Goal: Information Seeking & Learning: Learn about a topic

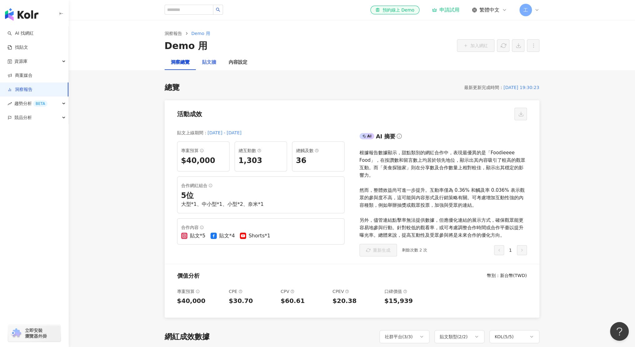
drag, startPoint x: 0, startPoint y: 0, endPoint x: 211, endPoint y: 67, distance: 220.9
click at [211, 67] on div "貼文牆" at bounding box center [209, 62] width 27 height 15
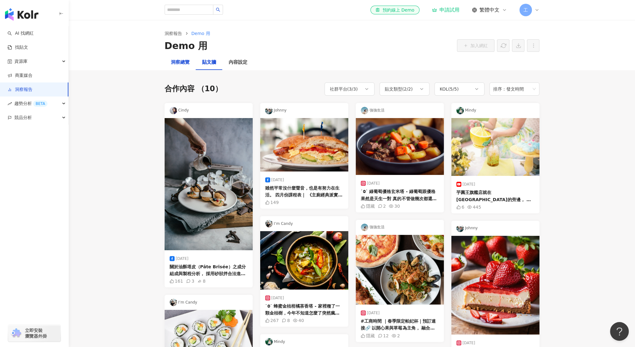
click at [181, 65] on div "洞察總覽" at bounding box center [180, 62] width 19 height 7
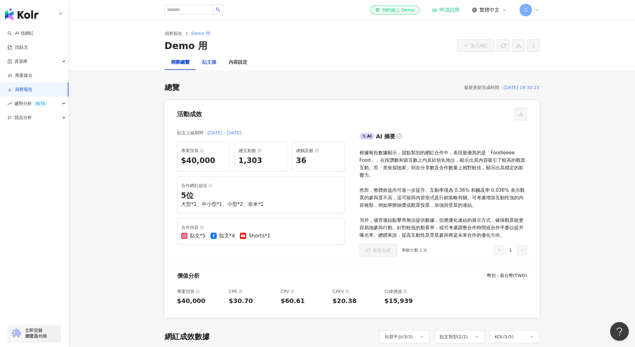
click at [208, 68] on div "貼文牆" at bounding box center [209, 62] width 27 height 15
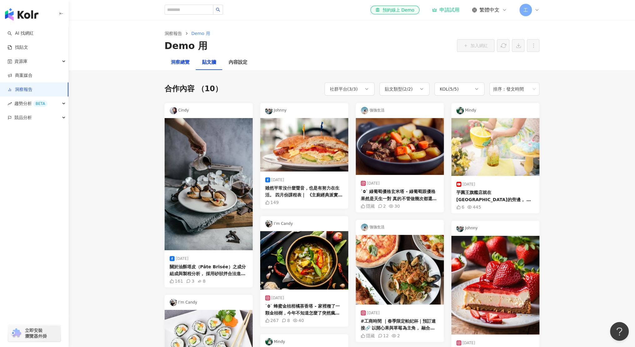
click at [184, 66] on div "洞察總覽" at bounding box center [180, 62] width 19 height 7
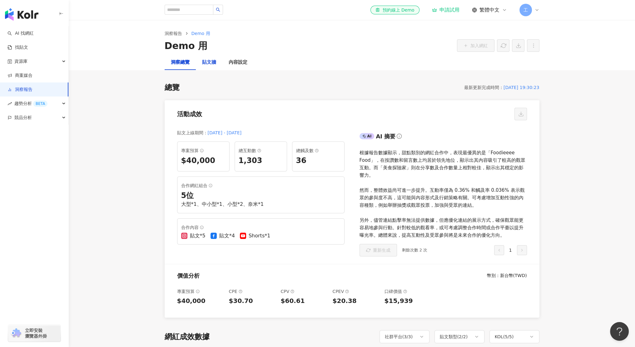
click at [204, 65] on div "貼文牆" at bounding box center [209, 62] width 14 height 7
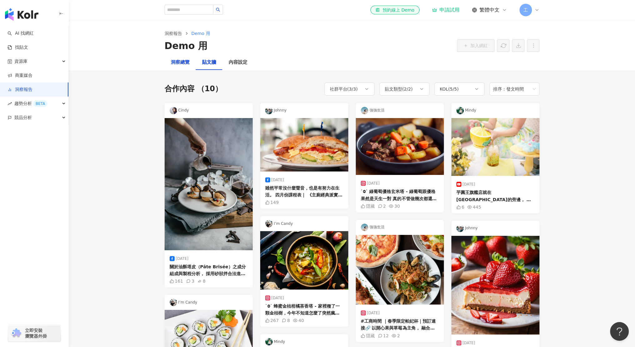
click at [180, 65] on div "洞察總覽" at bounding box center [180, 62] width 19 height 7
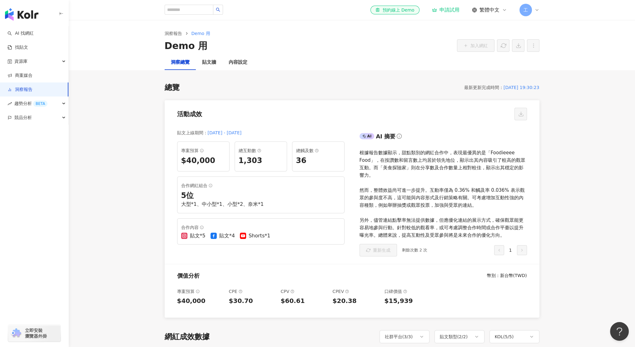
click at [465, 87] on div "最新更新完成時間 ：" at bounding box center [483, 87] width 39 height 7
click at [400, 92] on div "總覽 最新更新完成時間 ： [DATE] 19:30:23" at bounding box center [352, 87] width 375 height 11
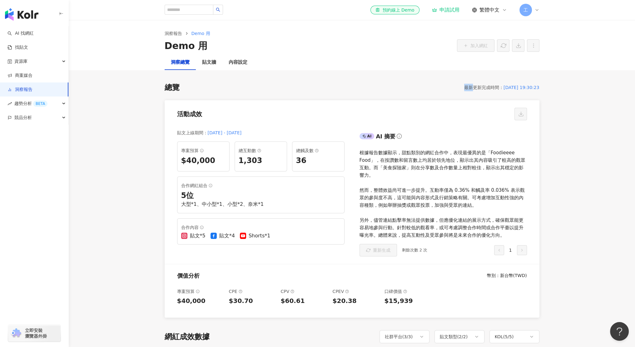
click at [400, 92] on div "總覽 最新更新完成時間 ： [DATE] 19:30:23" at bounding box center [352, 87] width 375 height 11
click at [466, 91] on div "最新更新完成時間 ：" at bounding box center [483, 87] width 39 height 7
click at [467, 88] on div "最新更新完成時間 ：" at bounding box center [483, 87] width 39 height 7
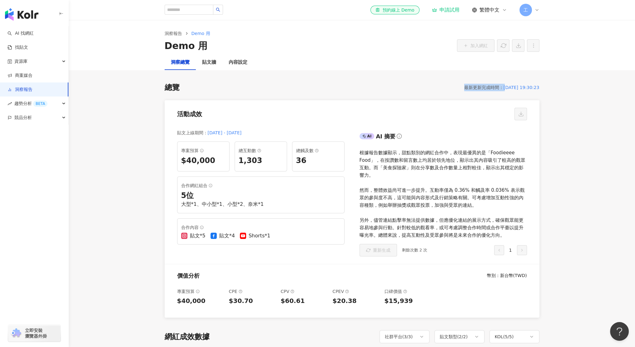
click at [329, 92] on div "總覽 最新更新完成時間 ： [DATE] 19:30:23 活動成效 貼文上線期間 ： [DATE] - [DATE] 專案預算 $40,000 總互動數 1…" at bounding box center [352, 200] width 375 height 236
click at [31, 77] on link "商案媒合" at bounding box center [19, 75] width 25 height 6
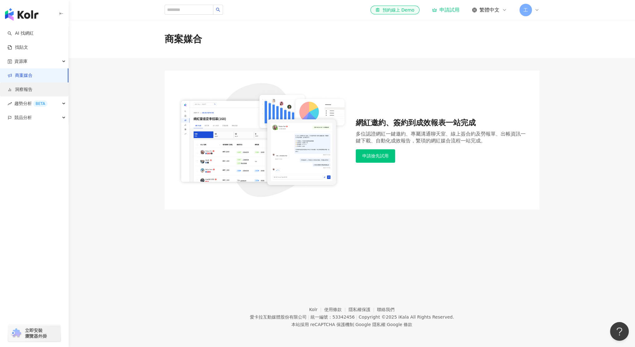
click at [32, 91] on link "洞察報告" at bounding box center [19, 90] width 25 height 6
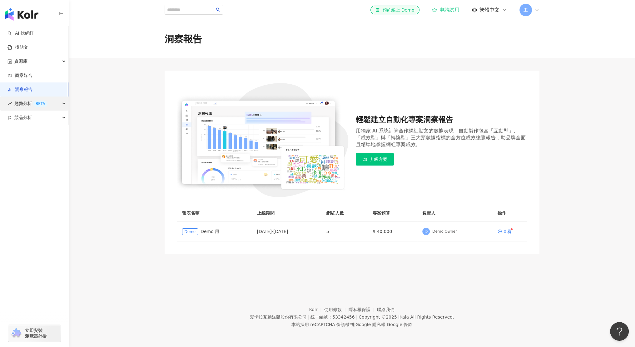
click at [24, 103] on span "趨勢分析 BETA" at bounding box center [30, 104] width 33 height 14
click at [31, 118] on link "Hashtag 排行" at bounding box center [29, 118] width 28 height 6
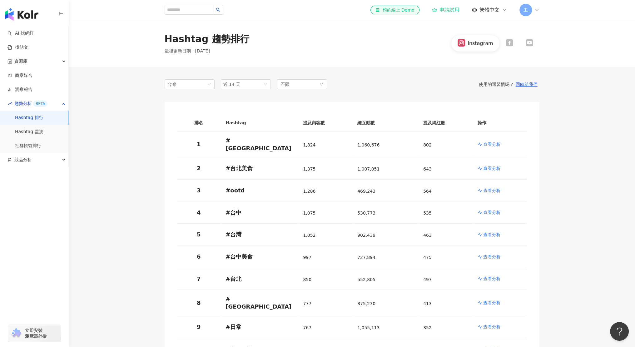
click at [112, 117] on main "Hashtag 趨勢排行 最後更新日期 ： [DATE] Instagram 台灣 近 14 天 不限 使用的還習慣嗎？ 回饋給我們 排名 Hashtag 提…" at bounding box center [352, 286] width 566 height 533
click at [172, 114] on div "排名 Hashtag 提及內容數 總互動數 提及網紅數 操作 1 # taiwan 1,824 1,060,676 802 查看分析 2 # 台北美食 1,3…" at bounding box center [352, 237] width 375 height 271
click at [184, 90] on div "台灣 近 14 天 不限 使用的還習慣嗎？ 回饋給我們 排名 Hashtag 提及內容數 總互動數 提及網紅數 操作 1 # [GEOGRAPHIC_DATA…" at bounding box center [352, 310] width 375 height 486
click at [193, 81] on span "台灣" at bounding box center [189, 84] width 45 height 9
click at [146, 91] on main "Hashtag 趨勢排行 最後更新日期 ： [DATE] Instagram 台灣 tw jp 台灣 日本 [GEOGRAPHIC_DATA] 近 14 天 …" at bounding box center [352, 286] width 566 height 533
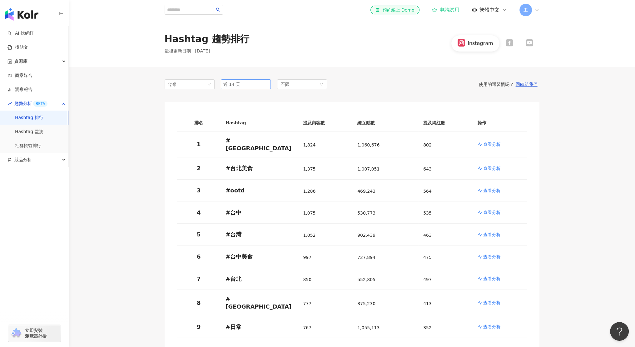
click at [244, 84] on span "近 14 天" at bounding box center [245, 84] width 45 height 9
click at [304, 82] on div "不限" at bounding box center [302, 84] width 50 height 10
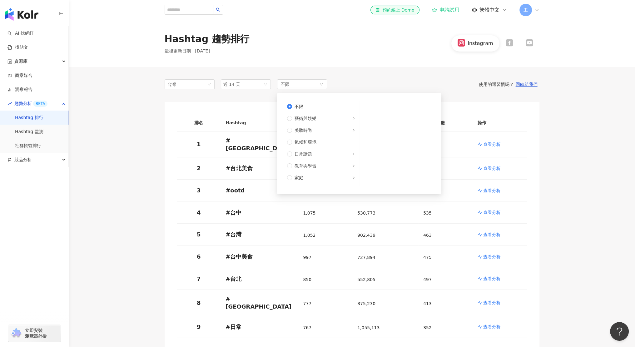
click at [337, 65] on div "Hashtag 趨勢排行 最後更新日期 ： [DATE] Instagram" at bounding box center [352, 43] width 566 height 47
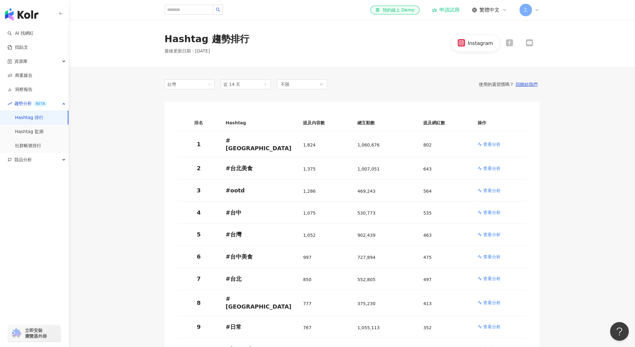
click at [328, 67] on div "台灣 tw jp 台灣 日本 [GEOGRAPHIC_DATA] 近 14 天 14d 1m 近 14 天 近一個月 近三個月 近六個月 不限 使用的還習慣嗎…" at bounding box center [352, 310] width 375 height 486
click at [512, 47] on icon at bounding box center [509, 42] width 7 height 7
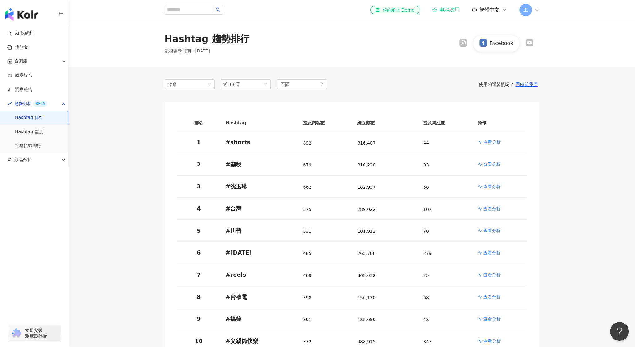
click at [527, 46] on icon at bounding box center [529, 42] width 7 height 7
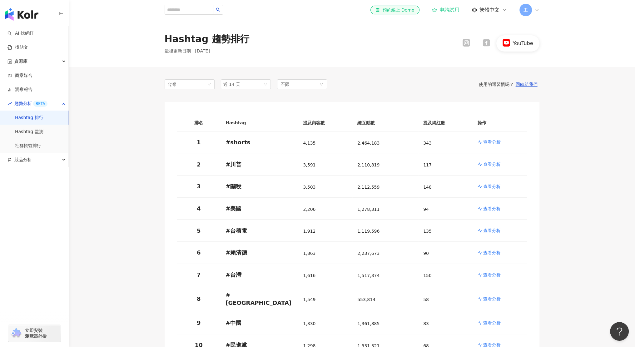
click at [489, 42] on icon at bounding box center [486, 42] width 7 height 7
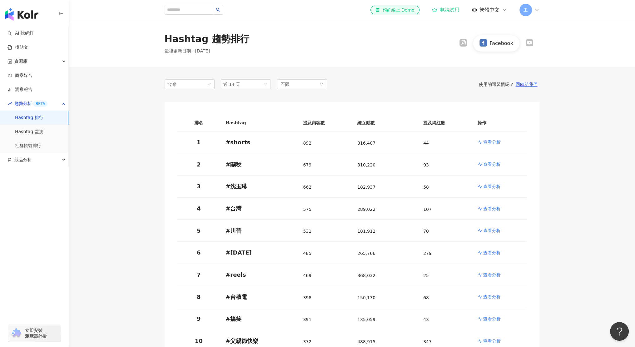
click at [466, 41] on icon at bounding box center [463, 43] width 4 height 4
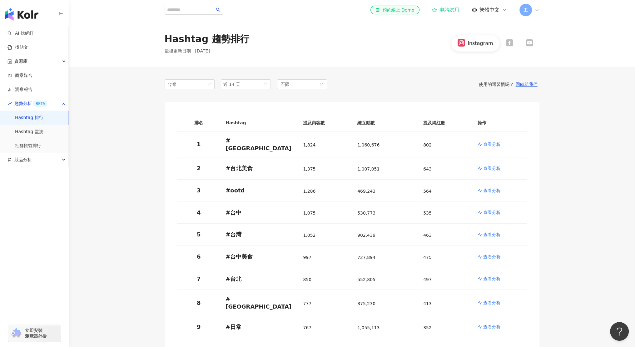
click at [399, 66] on div "Hashtag 趨勢排行 最後更新日期 ： [DATE] Instagram" at bounding box center [352, 43] width 566 height 47
click at [132, 62] on div "Hashtag 趨勢排行 最後更新日期 ： [DATE] Instagram" at bounding box center [352, 43] width 566 height 47
click at [153, 134] on div "台灣 tw jp 台灣 日本 [GEOGRAPHIC_DATA] 近 14 天 14d 1m 近 14 天 近一個月 近三個月 近六個月 不限 使用的還習慣嗎…" at bounding box center [352, 310] width 400 height 486
click at [142, 185] on main "Hashtag 趨勢排行 最後更新日期 ： [DATE] Instagram 台灣 tw jp 台灣 日本 [GEOGRAPHIC_DATA] 近 14 天 …" at bounding box center [352, 286] width 566 height 533
click at [333, 68] on div "台灣 tw jp 台灣 日本 [GEOGRAPHIC_DATA] 近 14 天 14d 1m 近 14 天 近一個月 近三個月 近六個月 不限 使用的還習慣嗎…" at bounding box center [352, 310] width 375 height 486
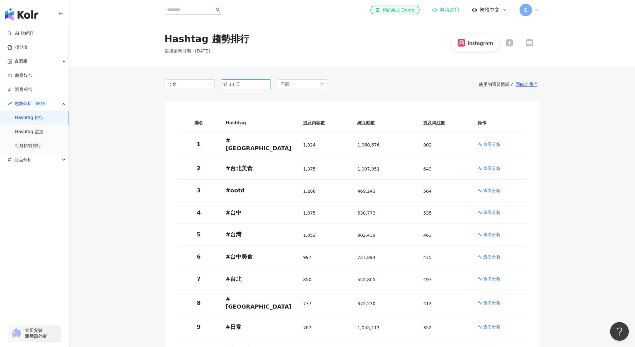
click at [259, 81] on span "近 14 天" at bounding box center [245, 84] width 45 height 9
click at [262, 82] on span "近 14 天" at bounding box center [245, 84] width 45 height 9
click at [294, 87] on div "不限" at bounding box center [302, 84] width 50 height 10
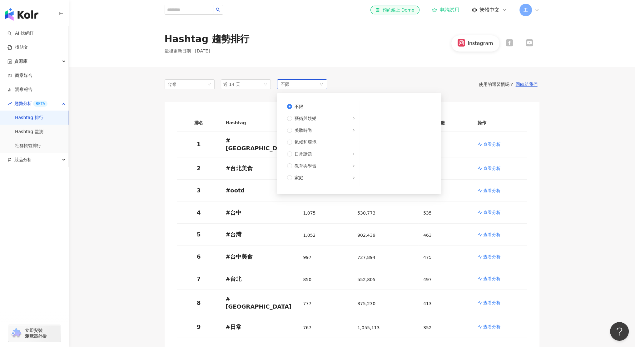
click at [295, 87] on div "不限 不限 藝術與娛樂 美妝時尚 氣候和環境 日常話題 教育與學習 家庭 財經 美食 命理占卜 遊戲 法政社會 生活風格 影視娛樂 醫療與健康 寵物 攝影 感…" at bounding box center [302, 84] width 50 height 10
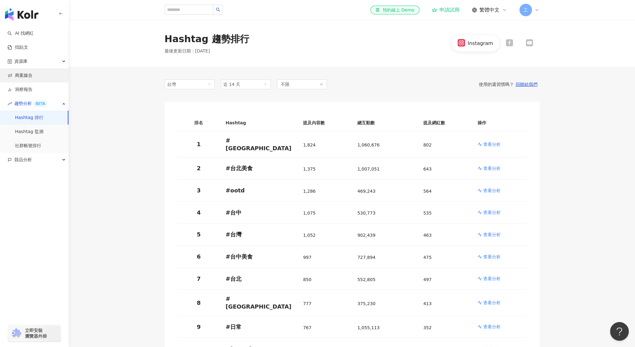
click at [32, 74] on link "商案媒合" at bounding box center [19, 75] width 25 height 6
click at [32, 92] on link "洞察報告" at bounding box center [19, 90] width 25 height 6
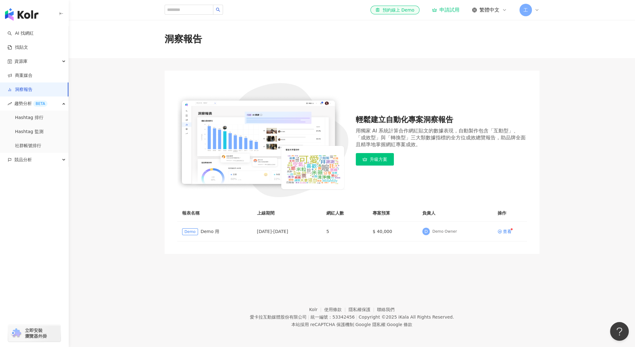
click at [32, 92] on link "洞察報告" at bounding box center [19, 90] width 25 height 6
click at [104, 98] on main "洞察報告 輕鬆建立自動化專案洞察報告 用獨家 AI 系統計算合作網紅貼文的數據表現，自動製作包含「互動型」、「成效型」與「轉換型」三大類數據指標的全方位成效總…" at bounding box center [352, 137] width 566 height 234
click at [27, 93] on link "洞察報告" at bounding box center [19, 90] width 25 height 6
click at [102, 96] on main "洞察報告 輕鬆建立自動化專案洞察報告 用獨家 AI 系統計算合作網紅貼文的數據表現，自動製作包含「互動型」、「成效型」與「轉換型」三大類數據指標的全方位成效總…" at bounding box center [352, 137] width 566 height 234
click at [32, 91] on link "洞察報告" at bounding box center [19, 90] width 25 height 6
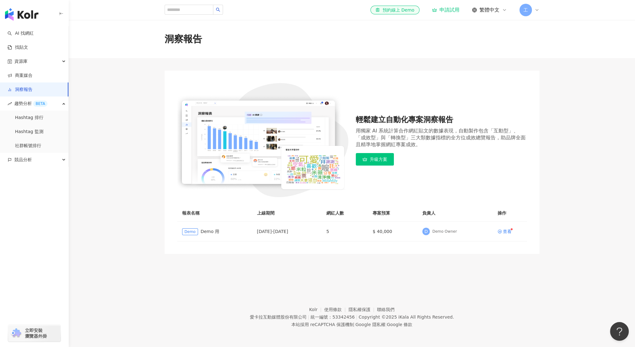
click at [155, 144] on div "輕鬆建立自動化專案洞察報告 用獨家 AI 系統計算合作網紅貼文的數據表現，自動製作包含「互動型」、「成效型」與「轉換型」三大類數據指標的全方位成效總覽報告，助…" at bounding box center [352, 162] width 400 height 183
click at [179, 232] on td "Demo Demo 用" at bounding box center [214, 232] width 75 height 20
click at [504, 233] on div "查看" at bounding box center [507, 231] width 9 height 4
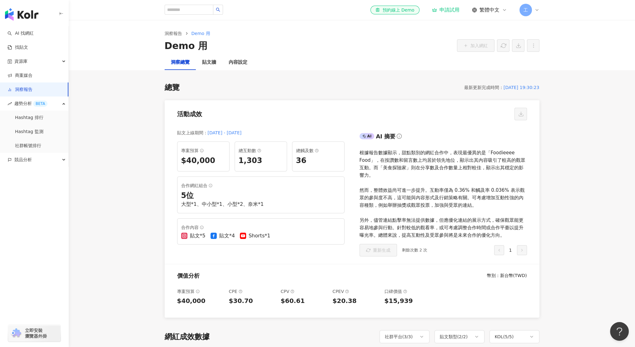
click at [227, 133] on div "[DATE] - [DATE]" at bounding box center [225, 132] width 34 height 7
click at [336, 117] on div "活動成效" at bounding box center [352, 112] width 375 height 24
click at [210, 68] on div "貼文牆" at bounding box center [209, 62] width 27 height 15
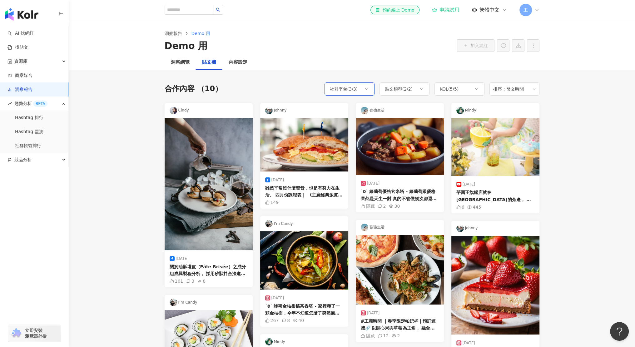
click at [352, 89] on div "社群平台 ( 3 / 3 )" at bounding box center [344, 88] width 28 height 7
click at [472, 87] on div "KOL ( 5 / 5 )" at bounding box center [460, 88] width 50 height 13
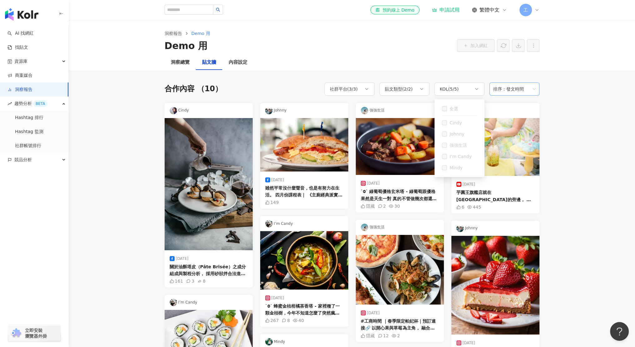
click at [517, 87] on span "排序：發文時間" at bounding box center [514, 89] width 42 height 12
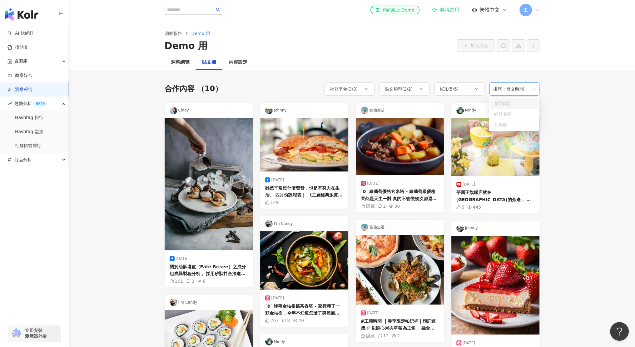
click at [452, 82] on div "合作內容 （10） 社群平台 ( 3 / 3 ) 貼文類型 ( 2 / 2 ) KOL ( 5 / 5 ) 排序：發文時間 排序：發文時間 全選 Instag…" at bounding box center [352, 296] width 375 height 453
click at [235, 67] on div "內容設定" at bounding box center [237, 62] width 31 height 15
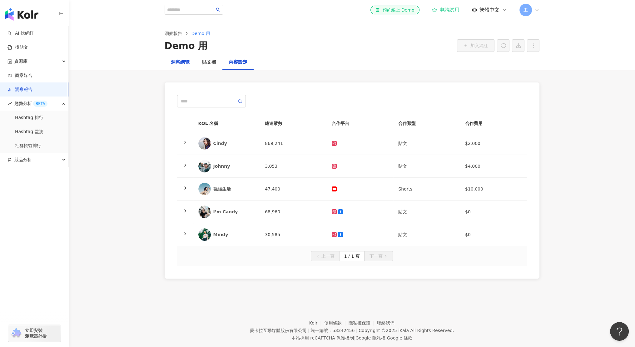
click at [185, 66] on div "洞察總覽" at bounding box center [180, 62] width 19 height 7
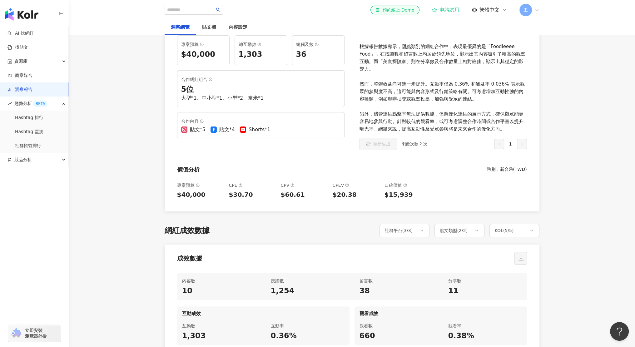
scroll to position [219, 0]
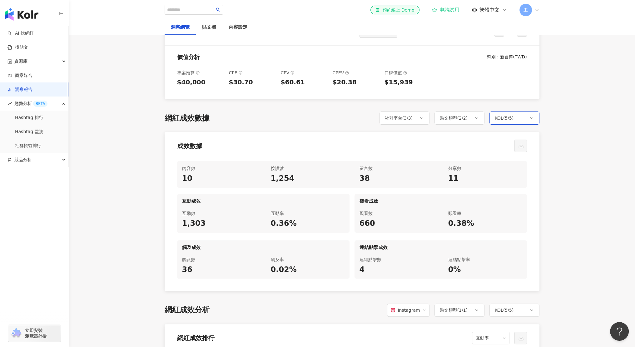
click at [504, 117] on div "KOL ( 5 / 5 )" at bounding box center [504, 117] width 19 height 7
click at [383, 118] on div "社群平台 ( 3 / 3 )" at bounding box center [405, 118] width 50 height 13
click at [271, 127] on div "網紅成效數據 社群平台 ( 3 / 3 ) 貼文類型 ( 2 / 2 ) KOL ( 5 / 5 ) 全選 [PERSON_NAME] 強強生活 I’m Ca…" at bounding box center [352, 202] width 375 height 180
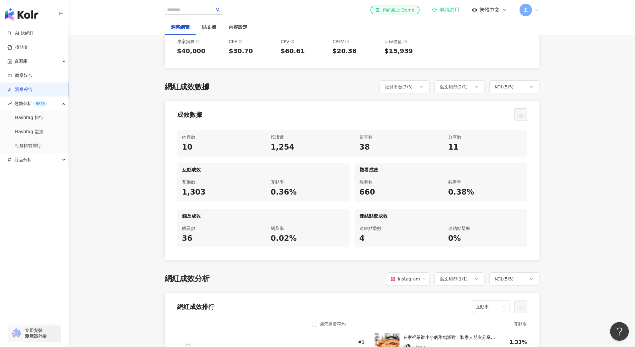
scroll to position [406, 0]
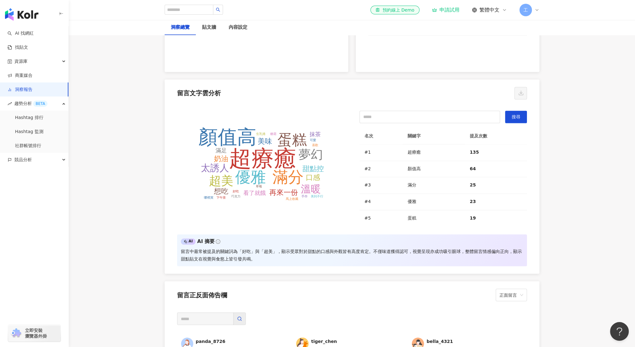
scroll to position [1344, 0]
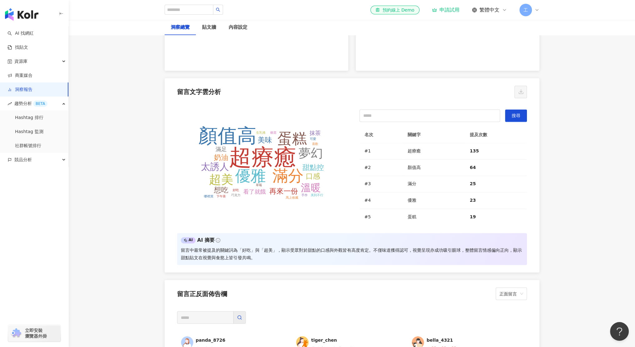
click at [275, 142] on icon "超療癒 顏值高 滿分 優雅 蛋糕 超美 夢幻 溫暖 太誘人 再來一份 美味 奶油 甜點控 想吃 口感 滿足 看了就餓 抹茶 好吃 可愛 喜歡 美到不行 草莓 …" at bounding box center [260, 165] width 167 height 100
drag, startPoint x: 271, startPoint y: 161, endPoint x: 241, endPoint y: 155, distance: 30.9
click at [241, 155] on tspan "超療癒" at bounding box center [262, 157] width 67 height 25
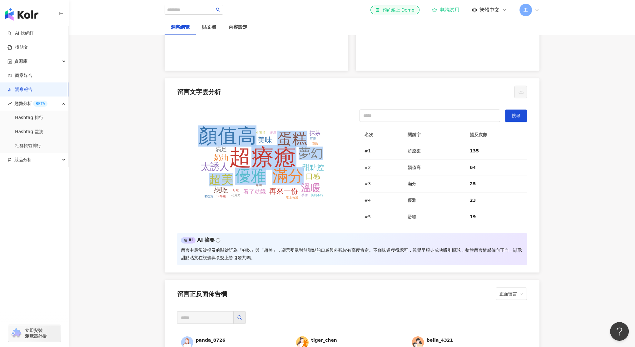
drag, startPoint x: 241, startPoint y: 155, endPoint x: 312, endPoint y: 156, distance: 71.6
click at [312, 156] on g "超療癒 顏值高 滿分 優雅 蛋糕 超美 夢幻 溫暖 太誘人 再來一份 美味 奶油 甜點控 想吃 口感 滿足 看了就餓 抹茶 好吃 可愛 喜歡 美到不行 草莓 …" at bounding box center [261, 162] width 126 height 74
click at [312, 156] on tspan "夢幻" at bounding box center [311, 153] width 24 height 13
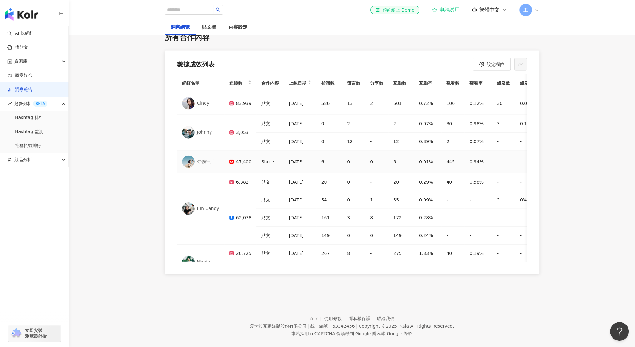
scroll to position [40, 0]
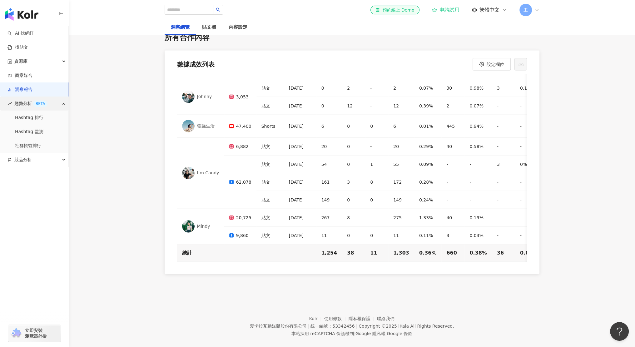
click at [44, 107] on div "BETA" at bounding box center [40, 104] width 14 height 6
click at [37, 155] on div "競品分析" at bounding box center [34, 160] width 68 height 14
click at [29, 35] on link "AI 找網紅" at bounding box center [20, 33] width 26 height 6
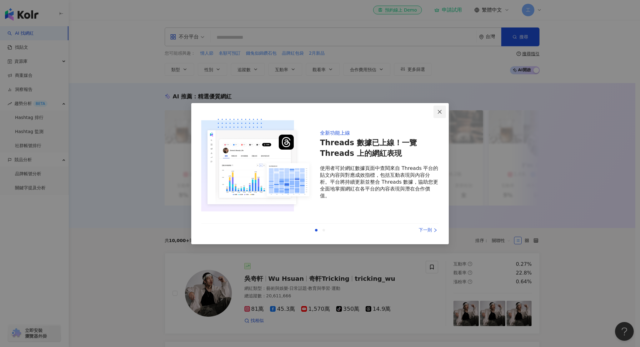
click at [442, 112] on icon "close" at bounding box center [439, 111] width 5 height 5
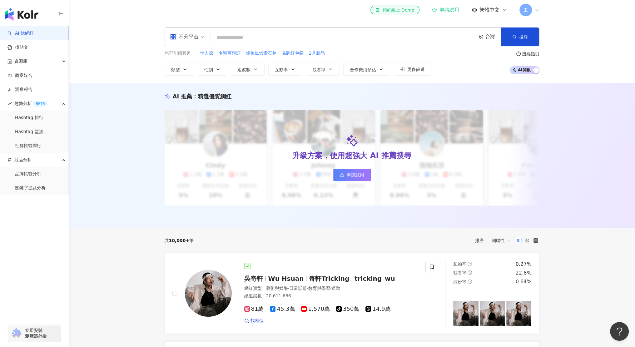
click at [509, 244] on span "關聯性" at bounding box center [501, 241] width 19 height 10
click at [396, 240] on div "共 10,000+ 筆 排序： 關聯性 關聯性" at bounding box center [352, 241] width 375 height 10
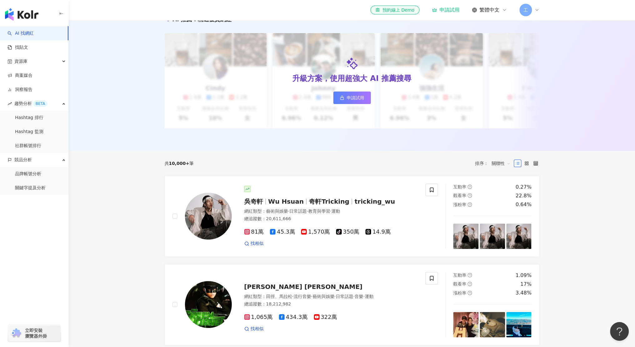
scroll to position [94, 0]
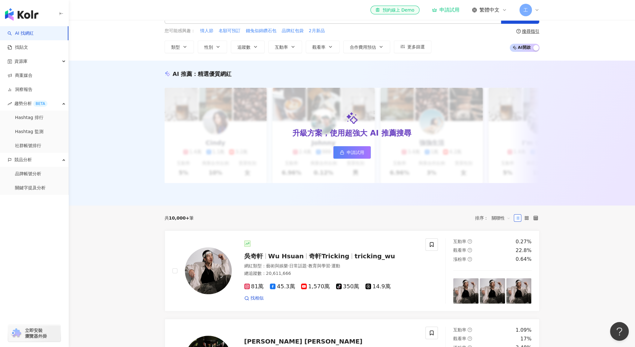
scroll to position [0, 0]
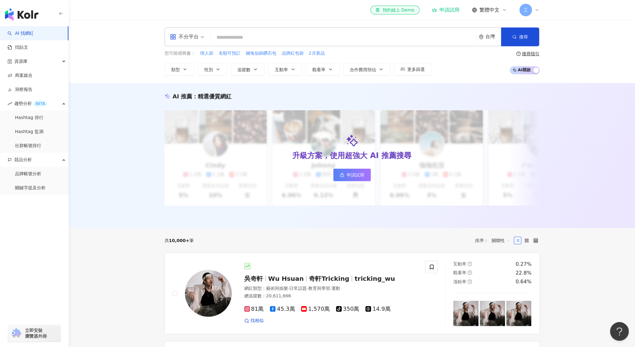
click at [27, 108] on span "趨勢分析 BETA" at bounding box center [30, 104] width 33 height 14
click at [31, 121] on link "Hashtag 排行" at bounding box center [29, 118] width 28 height 6
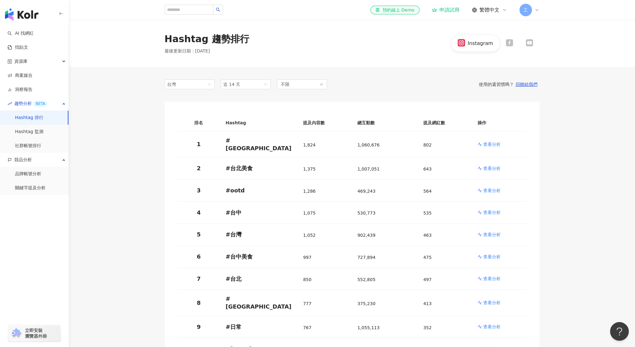
click at [124, 149] on main "Hashtag 趨勢排行 最後更新日期 ： [DATE] Instagram 台灣 近 14 天 不限 使用的還習慣嗎？ 回饋給我們 排名 Hashtag 提…" at bounding box center [352, 286] width 566 height 533
click at [43, 130] on link "Hashtag 監測" at bounding box center [29, 132] width 28 height 6
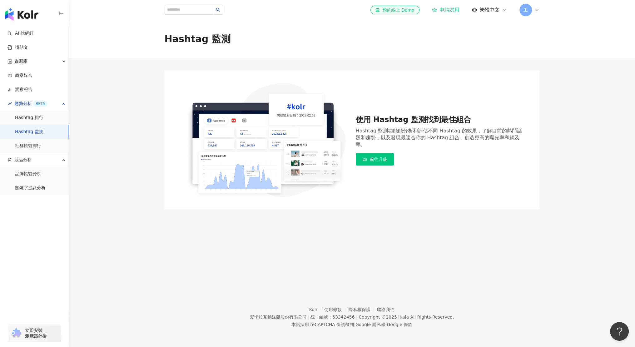
click at [117, 191] on main "Hashtag 監測 使用 Hashtag 監測找到最佳組合 Hashtag 監測功能能分析和評估不同 Hashtag 的效果，了解目前的熱門話題和趨勢，以及…" at bounding box center [352, 115] width 566 height 190
click at [41, 145] on link "社群帳號排行" at bounding box center [28, 146] width 26 height 6
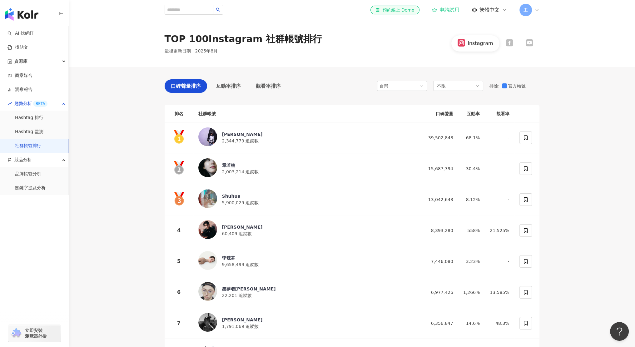
click at [98, 156] on main "TOP 100 Instagram 社群帳號排行 最後更新日期 ： [DATE] Instagram 口碑聲量排序 互動率排序 觀看率排序 台灣 不限 排除 …" at bounding box center [352, 232] width 566 height 424
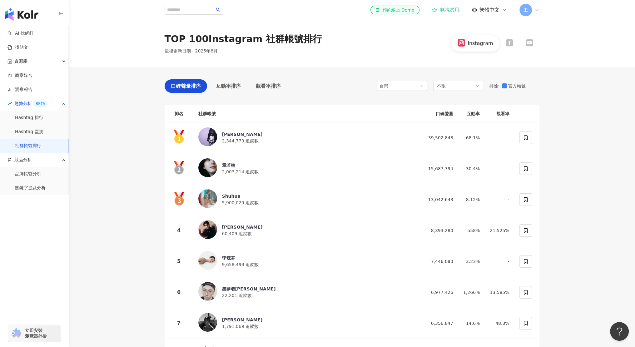
click at [108, 165] on main "TOP 100 Instagram 社群帳號排行 最後更新日期 ： [DATE] Instagram 口碑聲量排序 互動率排序 觀看率排序 台灣 不限 排除 …" at bounding box center [352, 232] width 566 height 424
click at [43, 121] on link "Hashtag 排行" at bounding box center [29, 118] width 28 height 6
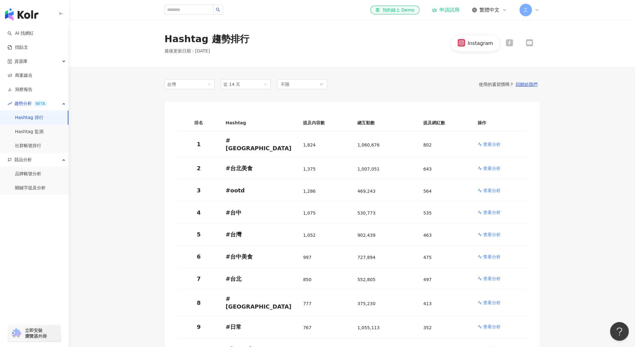
click at [99, 162] on main "Hashtag 趨勢排行 最後更新日期 ： [DATE] Instagram 台灣 近 14 天 不限 使用的還習慣嗎？ 回饋給我們 排名 Hashtag 提…" at bounding box center [352, 286] width 566 height 533
